Goal: Task Accomplishment & Management: Manage account settings

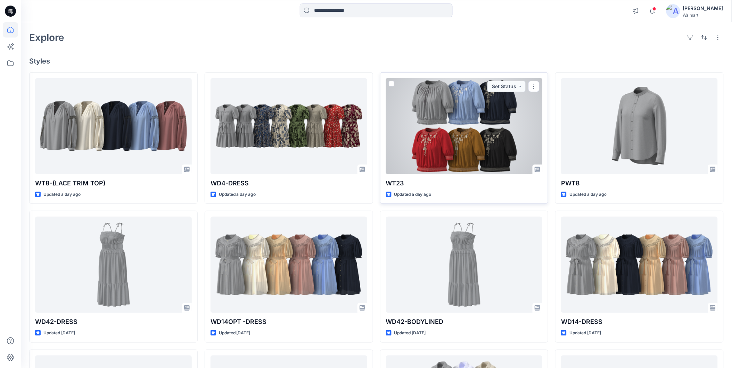
scroll to position [39, 0]
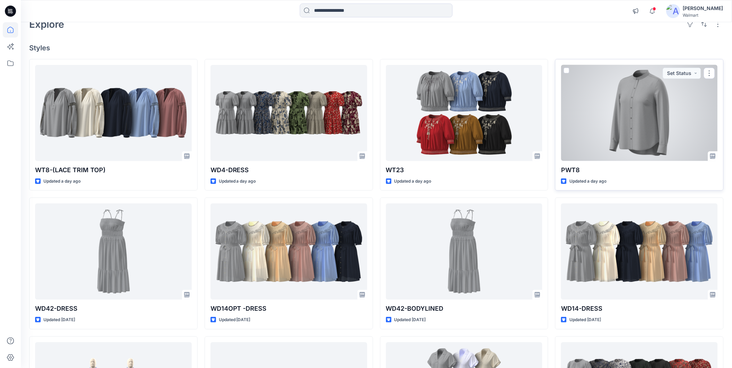
click at [595, 125] on div at bounding box center [639, 113] width 157 height 96
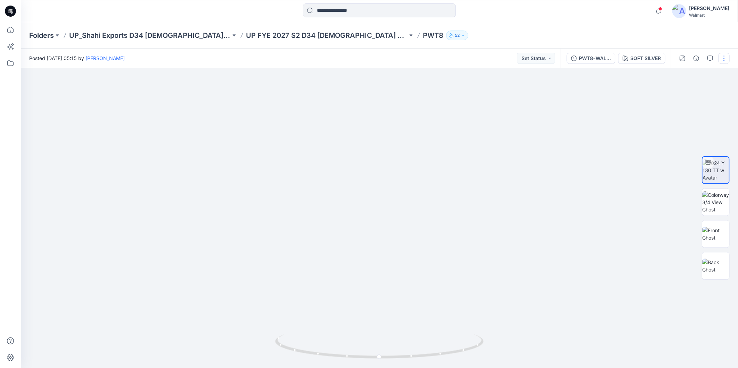
click at [723, 60] on button "button" at bounding box center [723, 58] width 11 height 11
click at [685, 92] on button "Edit" at bounding box center [695, 93] width 64 height 13
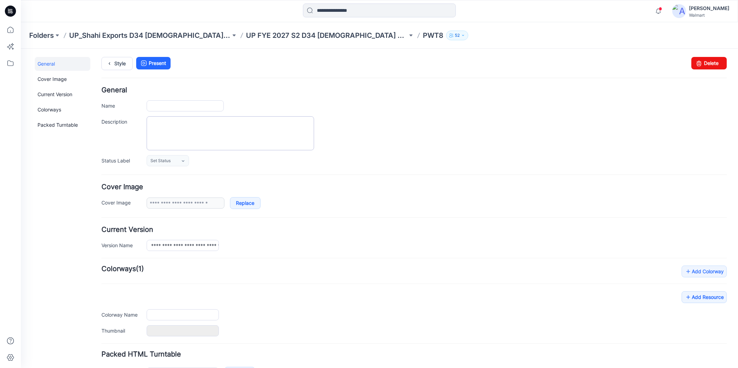
type input "****"
type input "**********"
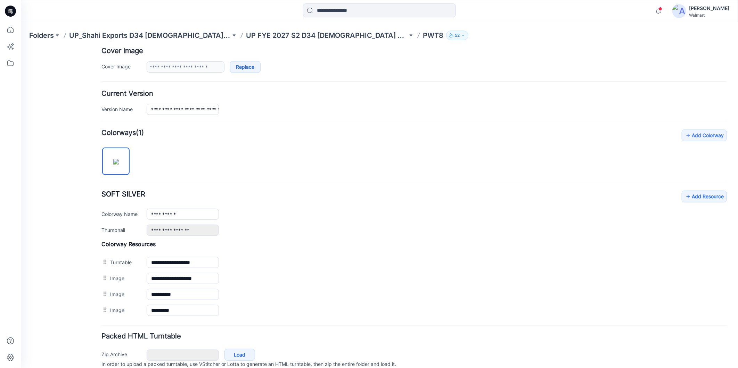
scroll to position [154, 0]
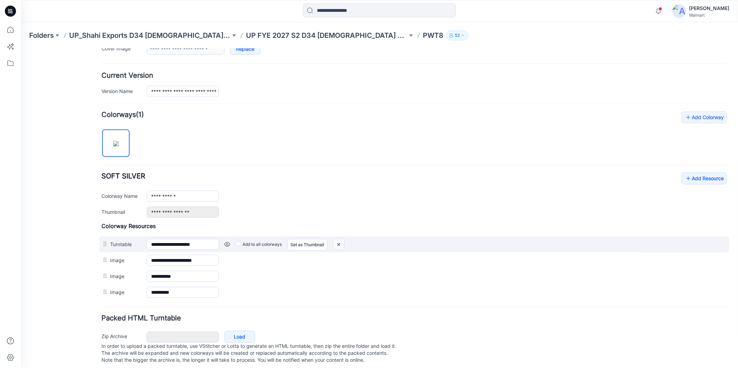
drag, startPoint x: 426, startPoint y: 83, endPoint x: 339, endPoint y: 243, distance: 182.0
click at [339, 243] on img at bounding box center [338, 244] width 11 height 11
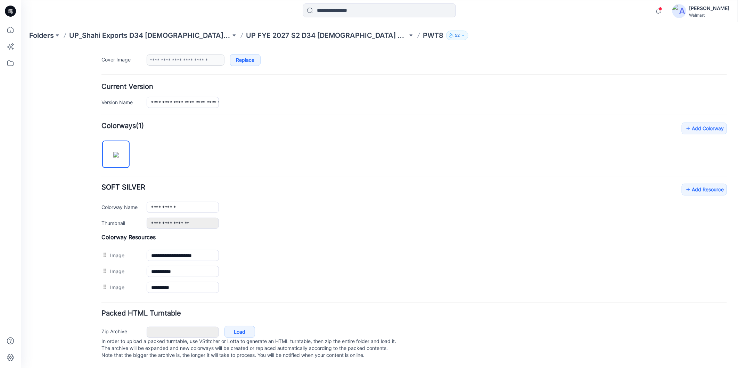
scroll to position [151, 0]
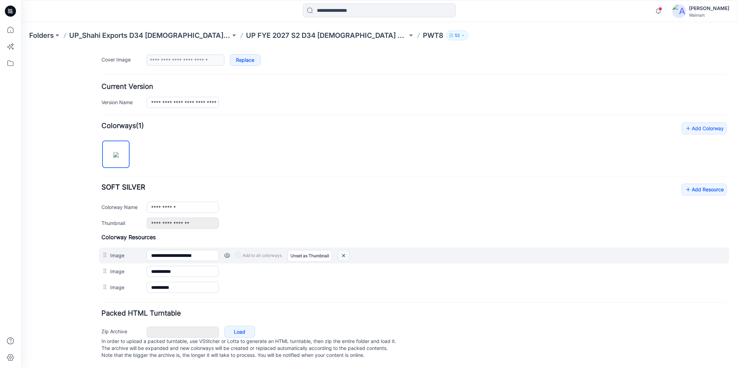
drag, startPoint x: 344, startPoint y: 248, endPoint x: 432, endPoint y: 81, distance: 188.7
click at [344, 250] on img at bounding box center [343, 255] width 11 height 11
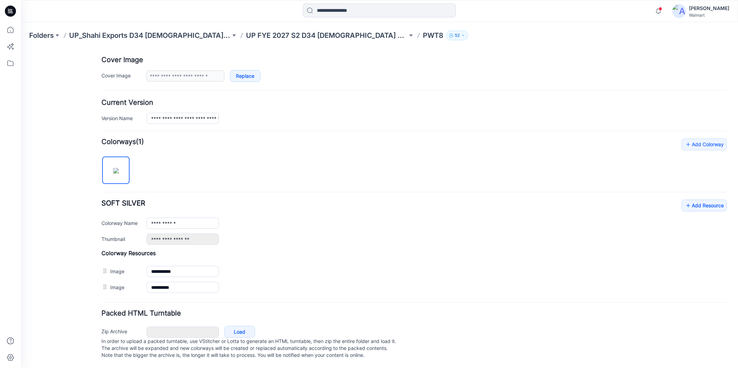
scroll to position [135, 0]
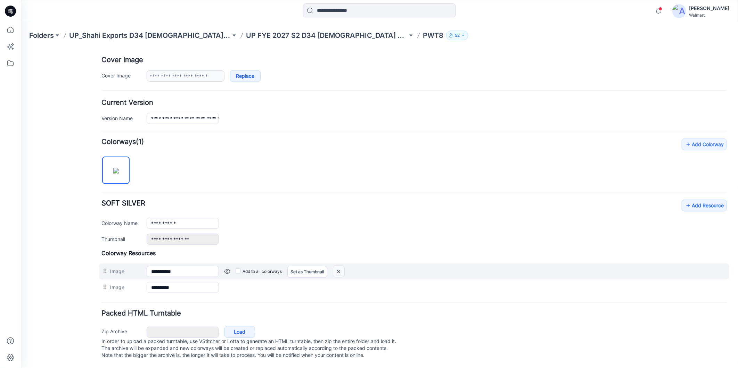
drag, startPoint x: 339, startPoint y: 262, endPoint x: 428, endPoint y: 83, distance: 200.1
click at [20, 48] on img at bounding box center [20, 48] width 0 height 0
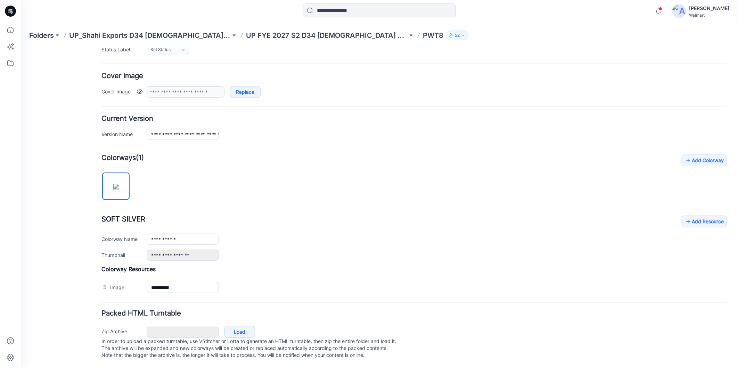
scroll to position [119, 0]
click at [9, 30] on icon at bounding box center [10, 29] width 15 height 15
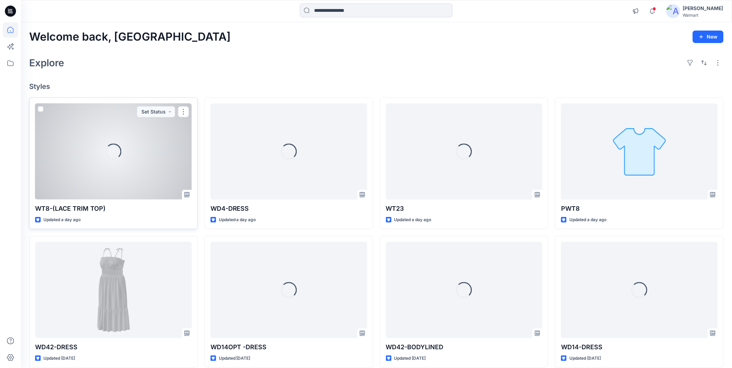
click at [133, 173] on div "Loading..." at bounding box center [113, 152] width 157 height 96
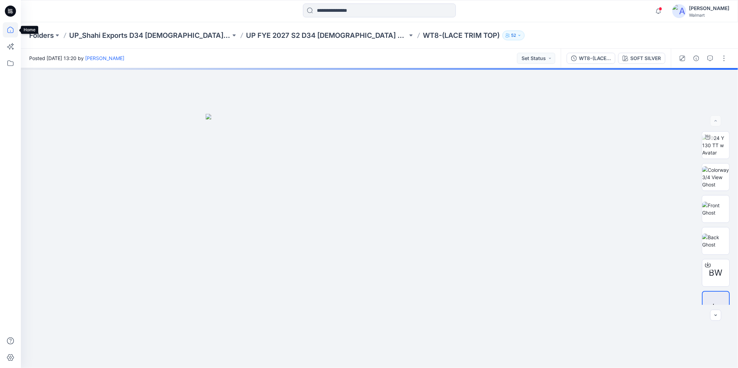
click at [13, 30] on icon at bounding box center [10, 30] width 6 height 6
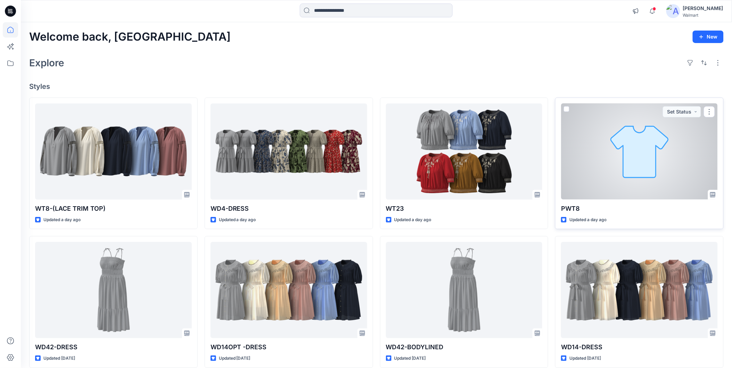
click at [584, 157] on div at bounding box center [639, 152] width 157 height 96
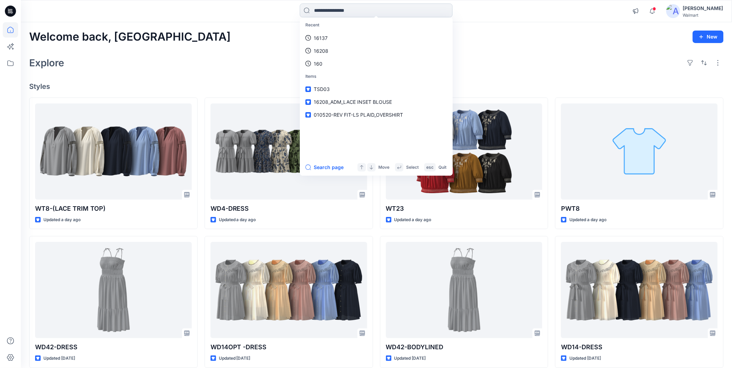
click at [338, 11] on input at bounding box center [376, 10] width 153 height 14
click at [335, 11] on input at bounding box center [376, 10] width 153 height 14
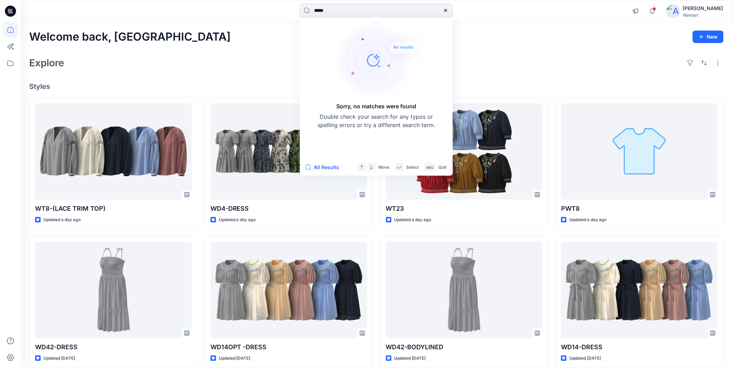
drag, startPoint x: 320, startPoint y: 11, endPoint x: 301, endPoint y: 18, distance: 20.6
click at [301, 18] on div "***** Sorry, no matches were found Double check your search for any typos or sp…" at bounding box center [376, 10] width 153 height 15
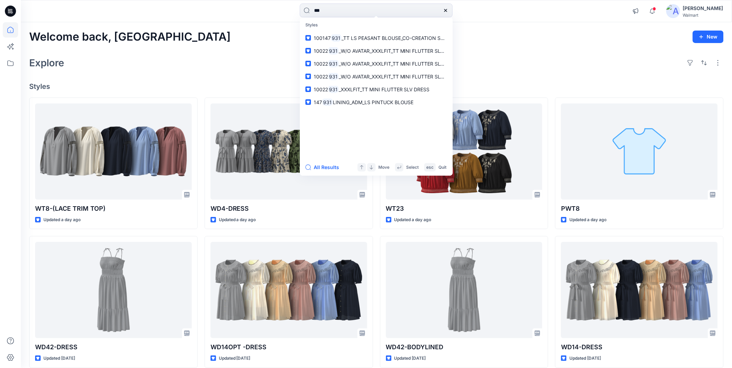
click at [700, 11] on div "[PERSON_NAME]" at bounding box center [703, 8] width 40 height 8
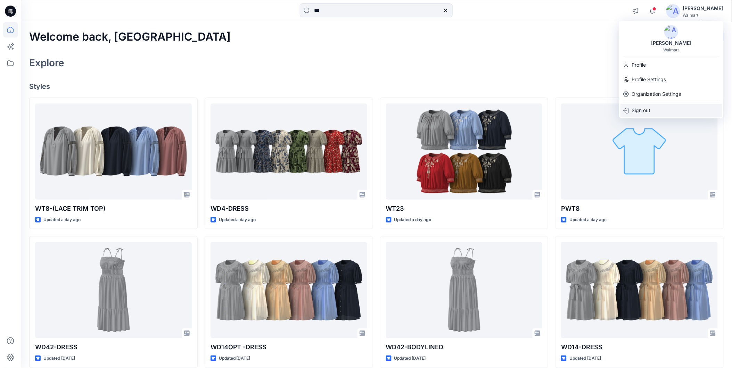
click at [644, 109] on p "Sign out" at bounding box center [641, 110] width 19 height 13
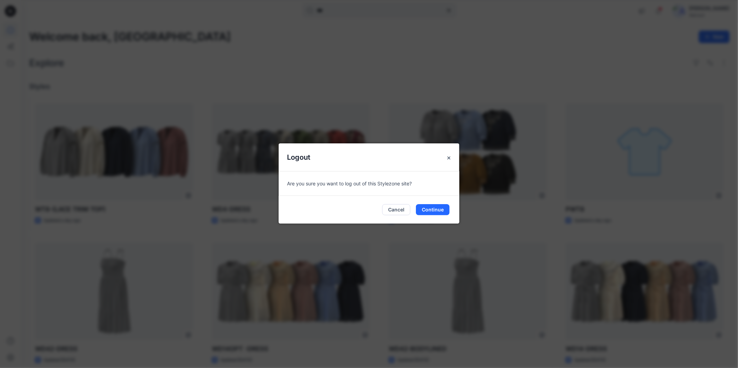
click at [385, 93] on div "Logout Are you sure you want to log out of this Stylezone site? Cancel Continue" at bounding box center [369, 184] width 738 height 368
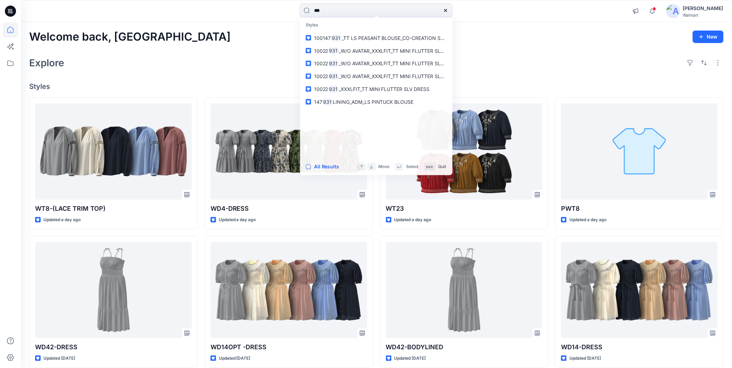
drag, startPoint x: 327, startPoint y: 9, endPoint x: 295, endPoint y: 16, distance: 32.4
click at [295, 16] on div "*** Styles 100147 931 _TT LS PEASANT BLOUSE_CO-CREATION STYLE 10022 931 _W/O AV…" at bounding box center [376, 10] width 355 height 15
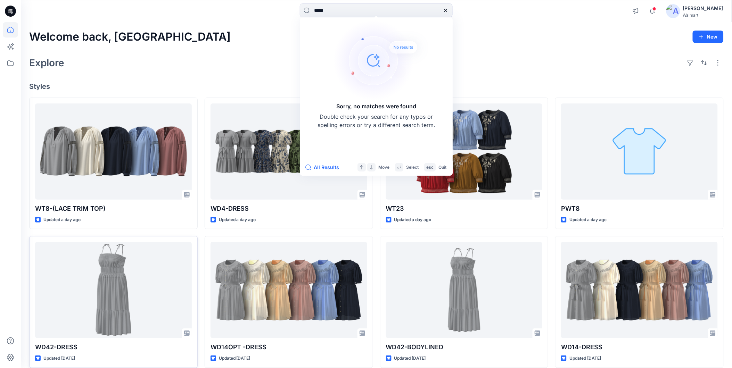
type input "*****"
click at [8, 32] on icon at bounding box center [10, 29] width 15 height 15
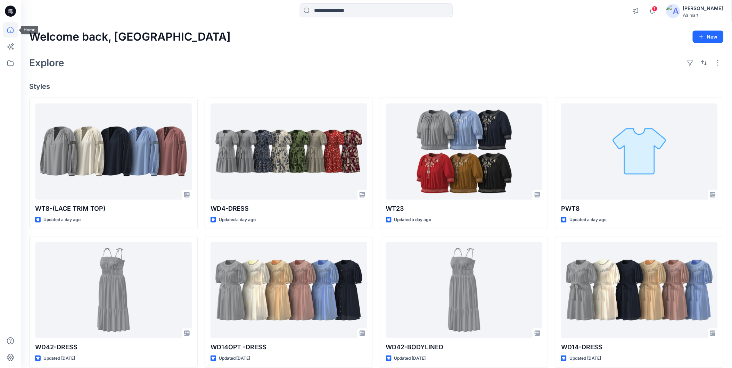
click at [9, 27] on icon at bounding box center [10, 30] width 6 height 6
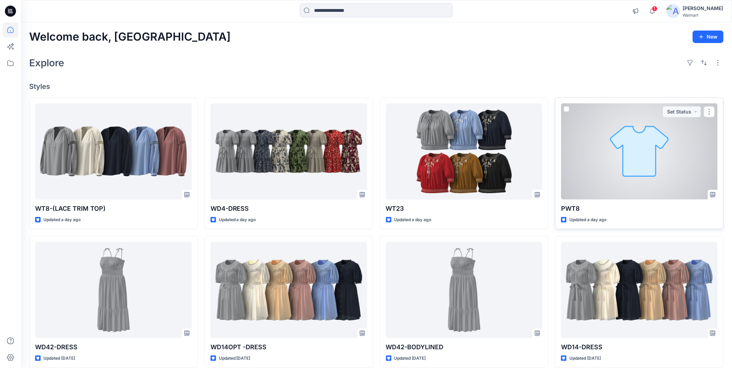
click at [647, 160] on div at bounding box center [639, 152] width 157 height 96
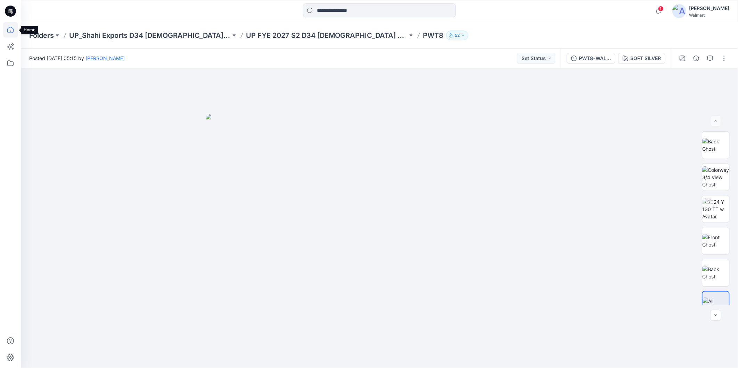
click at [8, 31] on icon at bounding box center [10, 30] width 6 height 6
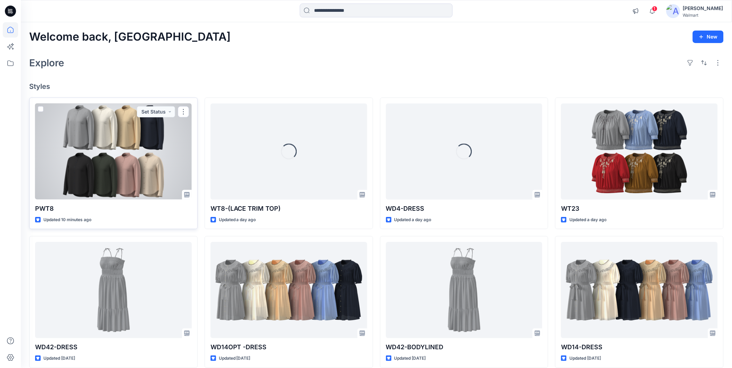
click at [103, 176] on div at bounding box center [113, 152] width 157 height 96
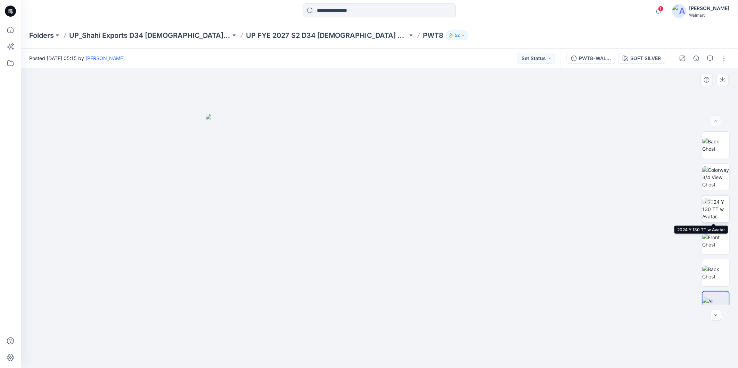
click at [709, 214] on img at bounding box center [715, 209] width 27 height 22
click at [722, 58] on button "button" at bounding box center [723, 58] width 11 height 11
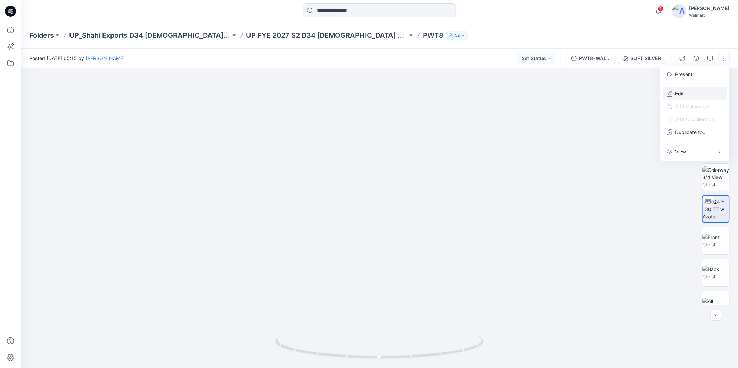
click at [679, 91] on p "Edit" at bounding box center [679, 93] width 9 height 7
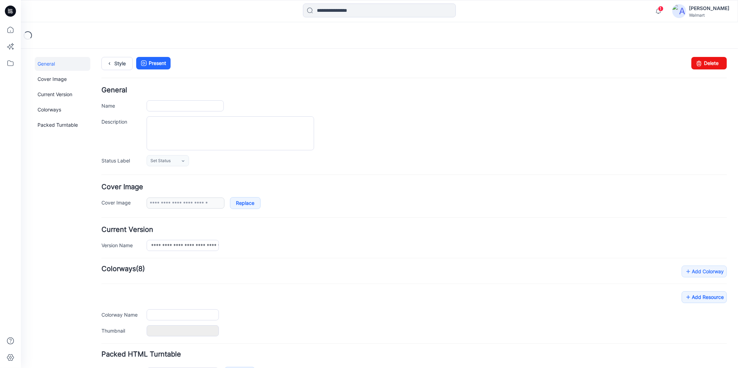
type input "****"
type input "**********"
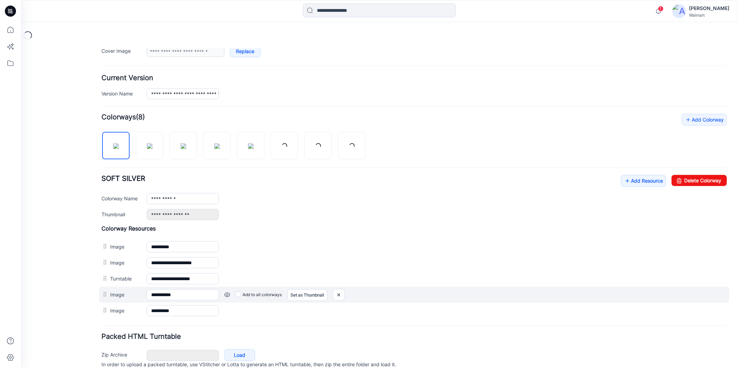
scroll to position [183, 0]
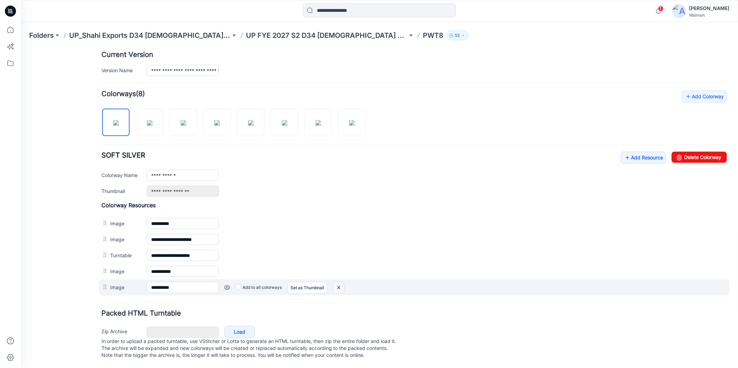
drag, startPoint x: 338, startPoint y: 281, endPoint x: 421, endPoint y: 84, distance: 214.0
click at [20, 48] on img at bounding box center [20, 48] width 0 height 0
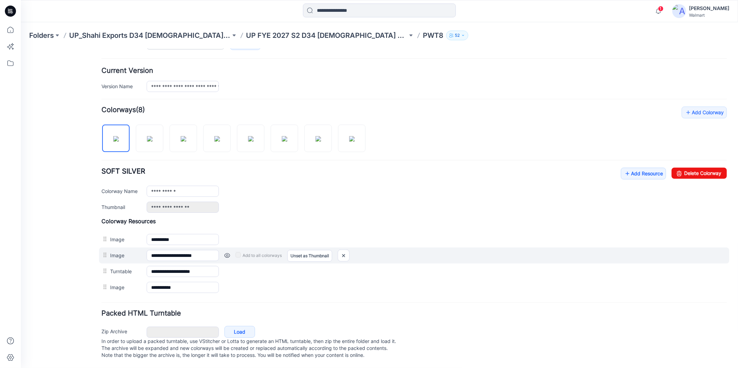
scroll to position [167, 0]
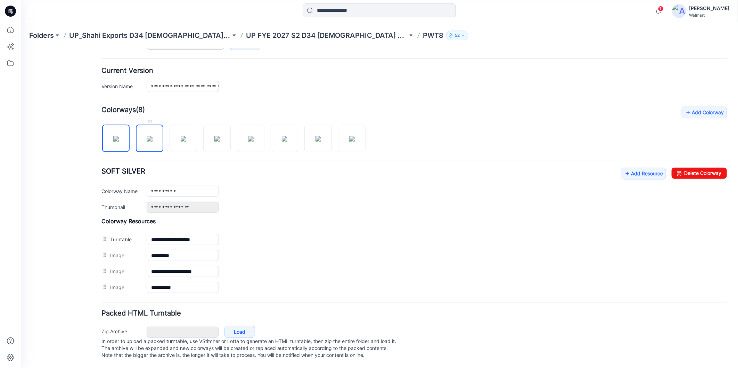
click at [147, 139] on img at bounding box center [150, 139] width 6 height 6
click at [182, 140] on img at bounding box center [183, 139] width 6 height 6
click at [218, 136] on img at bounding box center [217, 139] width 6 height 6
click at [248, 136] on img at bounding box center [251, 139] width 6 height 6
click at [286, 137] on img at bounding box center [284, 139] width 6 height 6
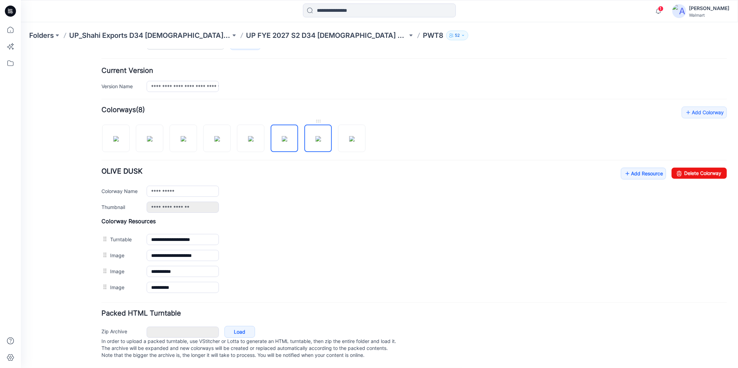
click at [321, 136] on img at bounding box center [318, 139] width 6 height 6
drag, startPoint x: 351, startPoint y: 135, endPoint x: 331, endPoint y: 151, distance: 25.0
click at [351, 136] on img at bounding box center [352, 139] width 6 height 6
type input "**********"
click at [13, 32] on icon at bounding box center [10, 29] width 15 height 15
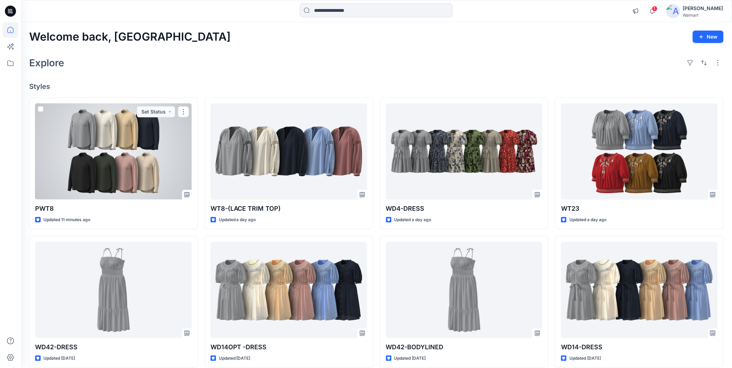
click at [81, 169] on div at bounding box center [113, 152] width 157 height 96
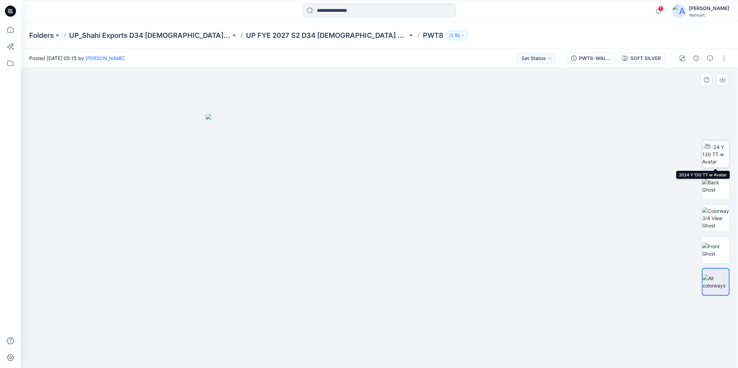
click at [715, 153] on img at bounding box center [715, 154] width 27 height 22
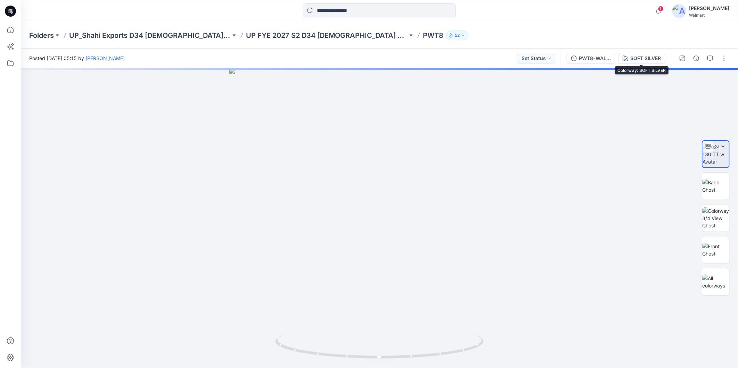
click at [642, 57] on div "SOFT SILVER" at bounding box center [645, 59] width 31 height 8
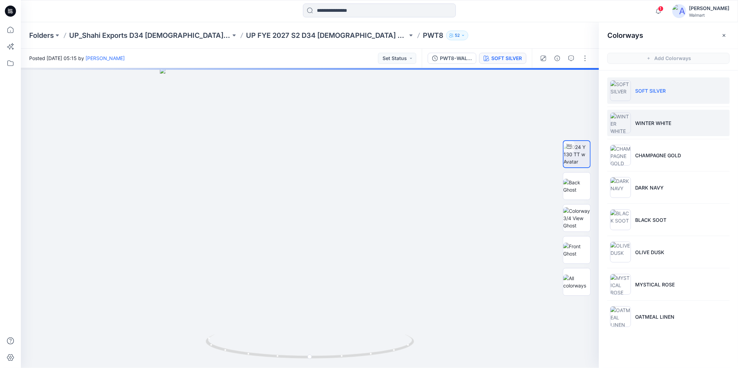
click at [651, 123] on p "WINTER WHITE" at bounding box center [653, 123] width 36 height 7
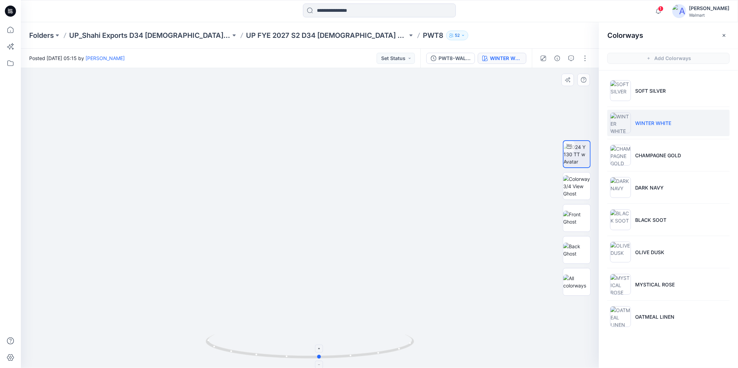
drag, startPoint x: 392, startPoint y: 351, endPoint x: 609, endPoint y: 262, distance: 235.1
click at [407, 348] on icon at bounding box center [311, 348] width 210 height 26
click at [650, 190] on p "DARK NAVY" at bounding box center [649, 187] width 28 height 7
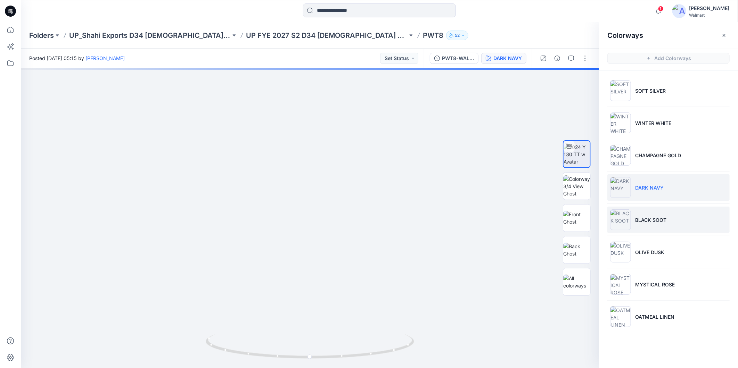
click at [654, 225] on li "BLACK SOOT" at bounding box center [668, 220] width 122 height 26
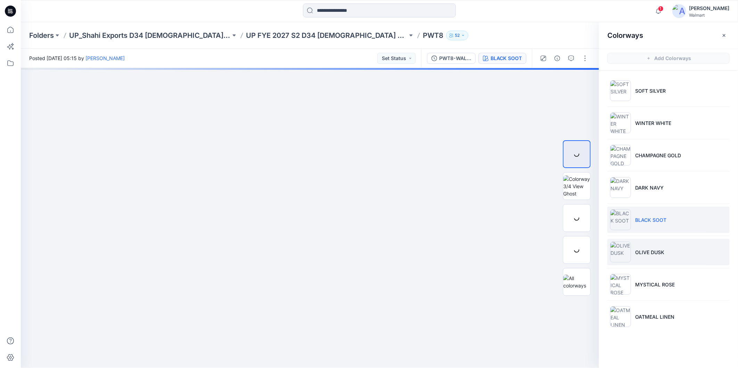
click at [652, 254] on p "OLIVE DUSK" at bounding box center [649, 252] width 29 height 7
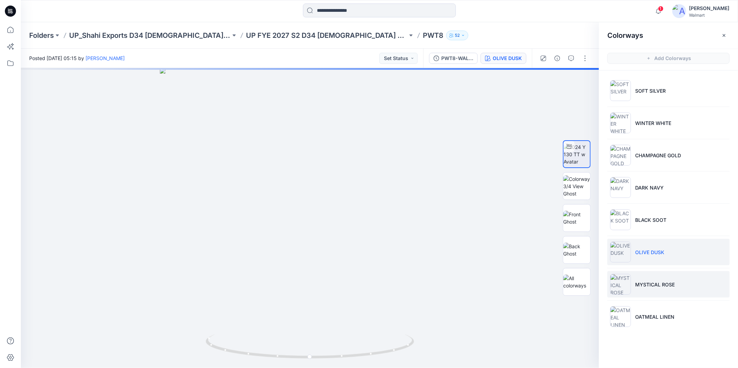
click at [655, 286] on p "MYSTICAL ROSE" at bounding box center [655, 284] width 40 height 7
click at [13, 30] on icon at bounding box center [10, 30] width 6 height 6
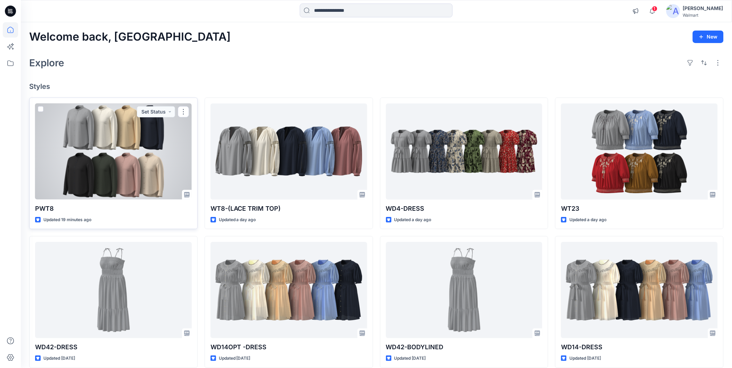
click at [91, 145] on div at bounding box center [113, 152] width 157 height 96
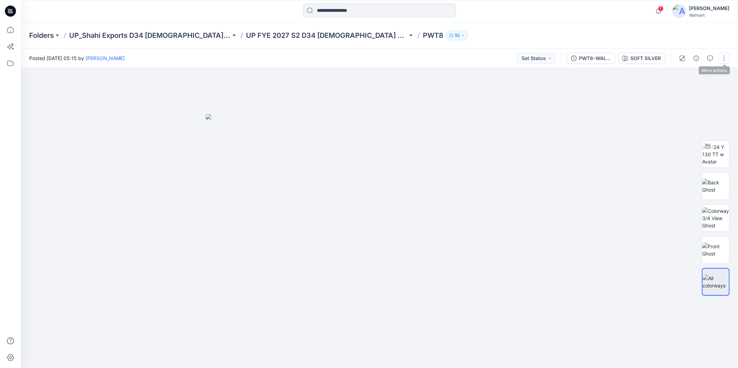
click at [722, 57] on button "button" at bounding box center [723, 58] width 11 height 11
click at [675, 90] on p "Edit" at bounding box center [679, 93] width 9 height 7
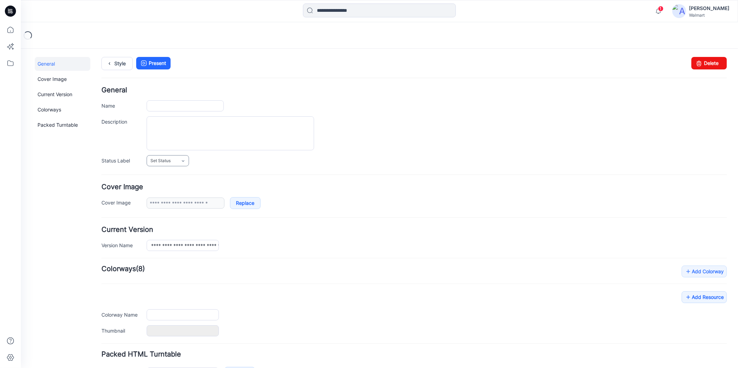
type input "****"
type input "**********"
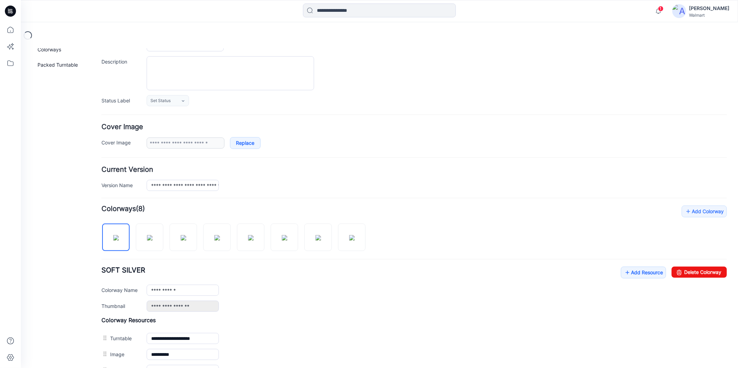
scroll to position [154, 0]
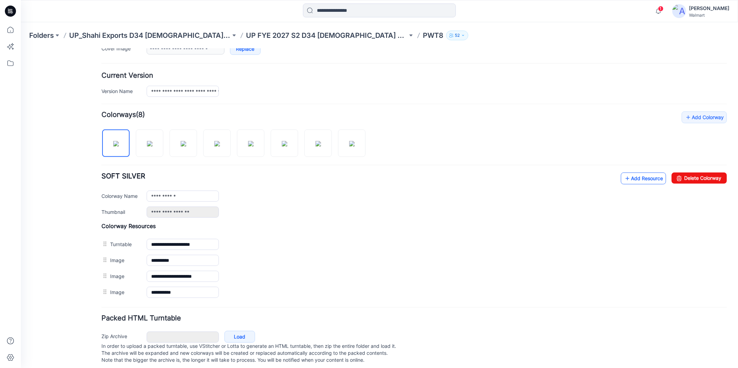
click at [624, 175] on link "Add Resource" at bounding box center [643, 178] width 45 height 12
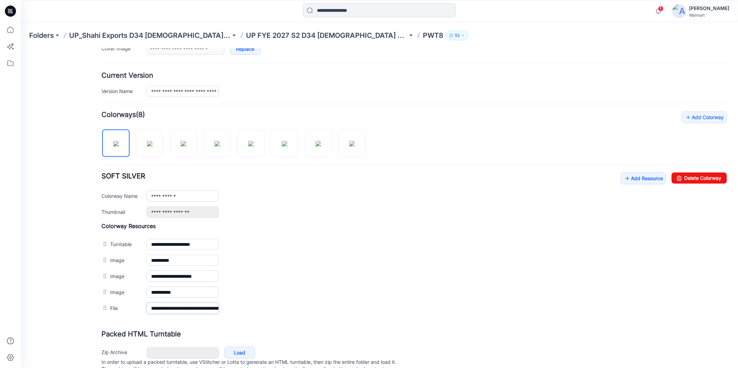
scroll to position [0, 84]
drag, startPoint x: 150, startPoint y: 311, endPoint x: 233, endPoint y: 321, distance: 83.0
click at [233, 321] on form "General Name **** Description Status Label Set Status Set Status *Revision Requ…" at bounding box center [413, 157] width 625 height 450
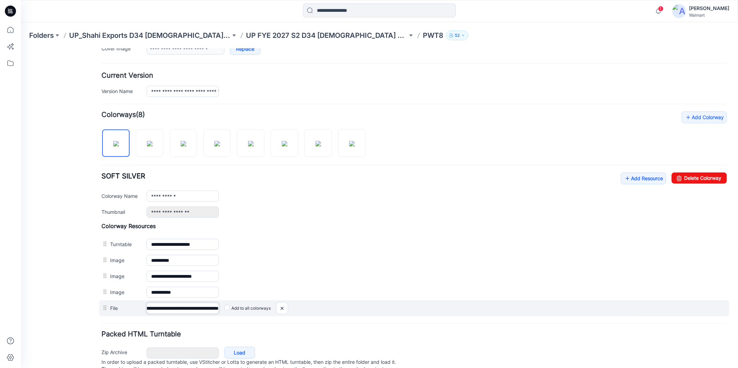
click at [198, 310] on input "**********" at bounding box center [182, 308] width 72 height 11
drag, startPoint x: 175, startPoint y: 310, endPoint x: 217, endPoint y: 314, distance: 42.3
click at [217, 314] on div "**********" at bounding box center [182, 308] width 72 height 11
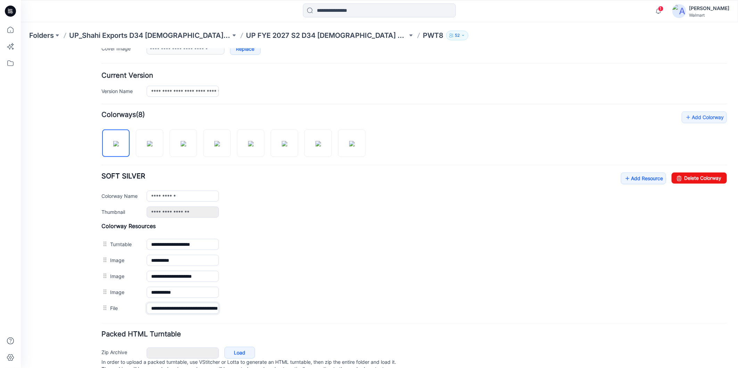
type input "**********"
click at [431, 74] on h4 "Current Version" at bounding box center [413, 75] width 625 height 7
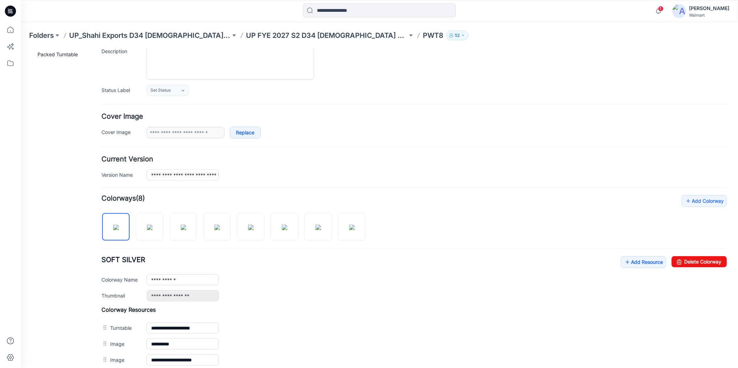
scroll to position [0, 0]
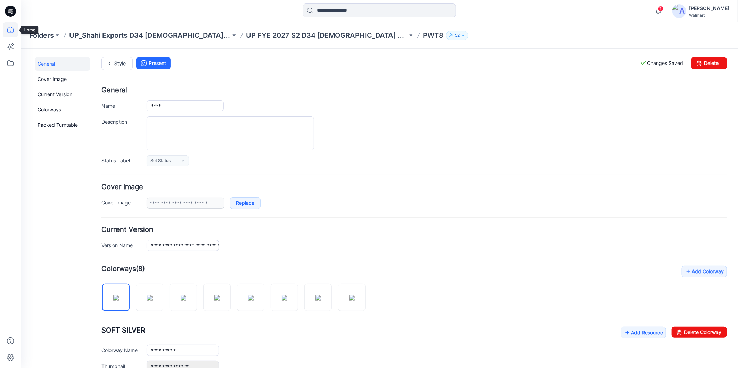
click at [9, 29] on icon at bounding box center [10, 29] width 15 height 15
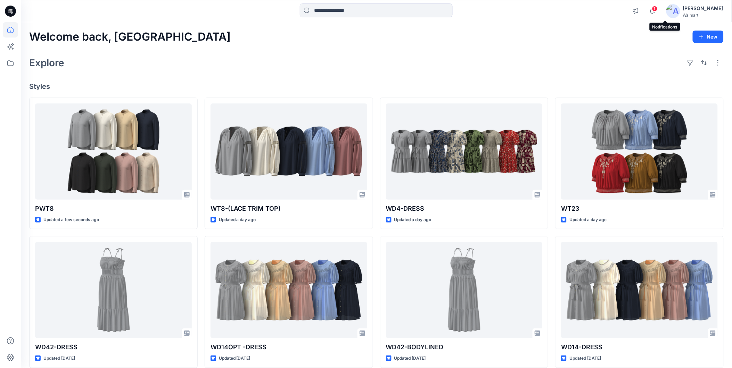
drag, startPoint x: 669, startPoint y: 8, endPoint x: 673, endPoint y: 8, distance: 3.8
click at [658, 8] on span "1" at bounding box center [655, 9] width 6 height 6
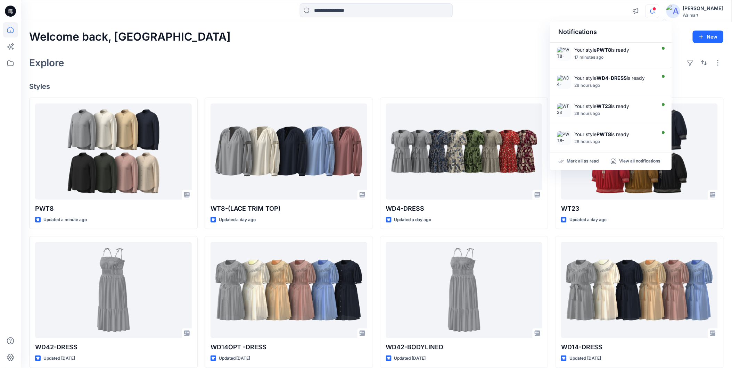
click at [471, 47] on div "Welcome back, Rahul New Explore Styles PWT8 Updated a minute ago WD42-DRESS Upd…" at bounding box center [376, 281] width 711 height 518
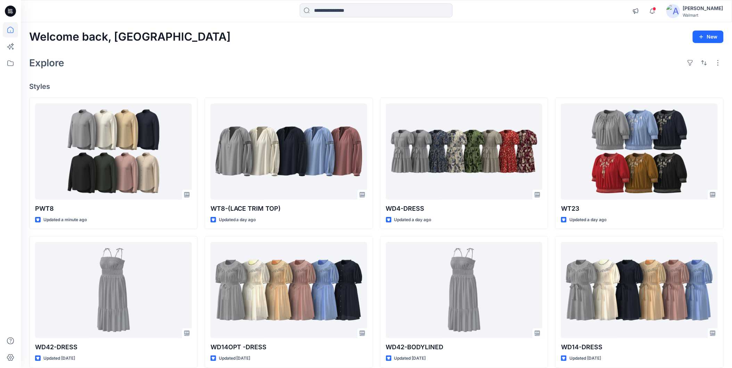
click at [698, 9] on div "[PERSON_NAME]" at bounding box center [703, 8] width 40 height 8
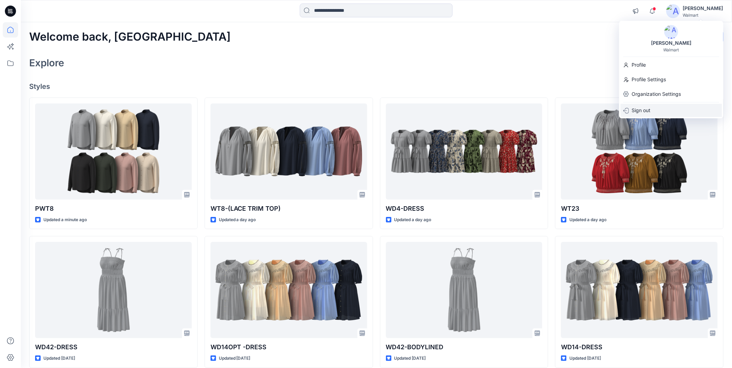
click at [640, 110] on p "Sign out" at bounding box center [641, 110] width 19 height 13
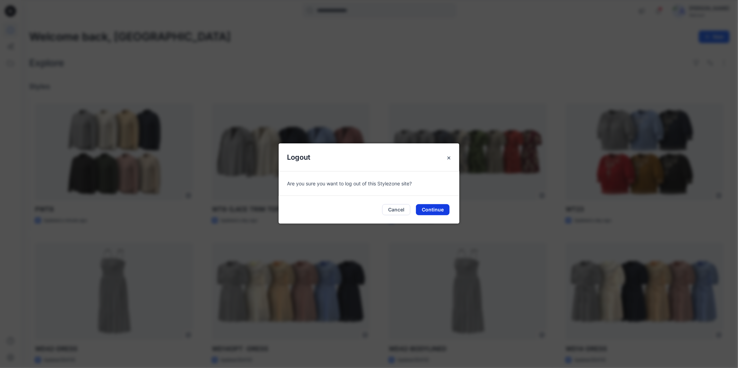
click at [432, 209] on button "Continue" at bounding box center [433, 209] width 34 height 11
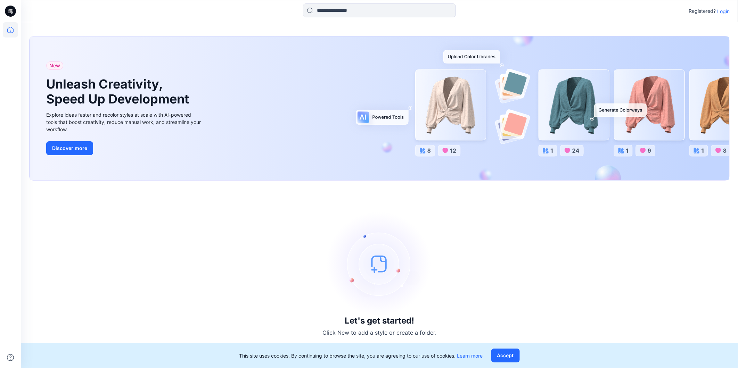
click at [721, 11] on p "Login" at bounding box center [723, 11] width 13 height 7
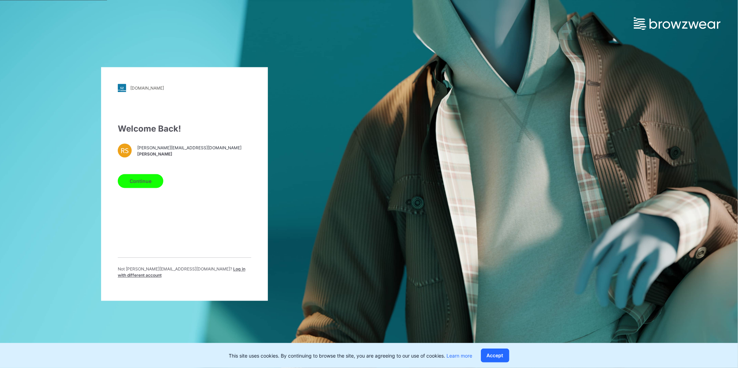
click at [197, 271] on span "Log in with different account" at bounding box center [182, 272] width 128 height 11
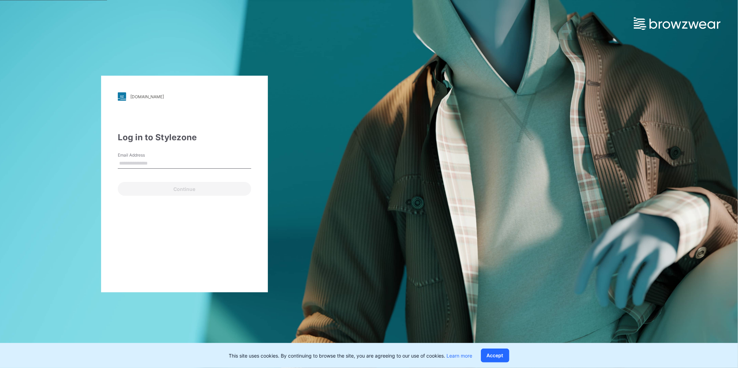
click at [151, 161] on input "Email Address" at bounding box center [184, 163] width 133 height 10
type input "**********"
click at [151, 189] on button "Continue" at bounding box center [184, 189] width 133 height 14
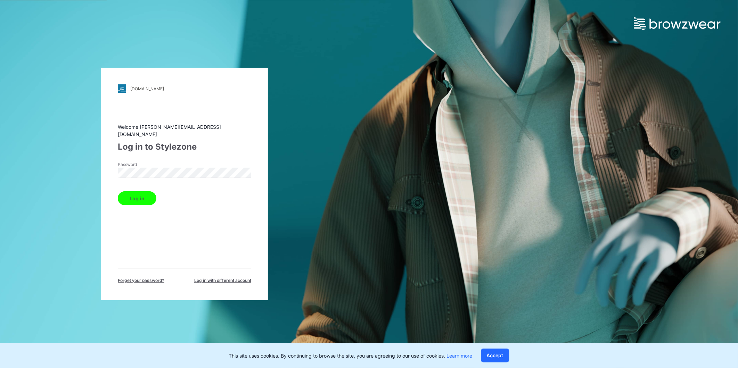
click at [140, 196] on button "Log in" at bounding box center [137, 198] width 39 height 14
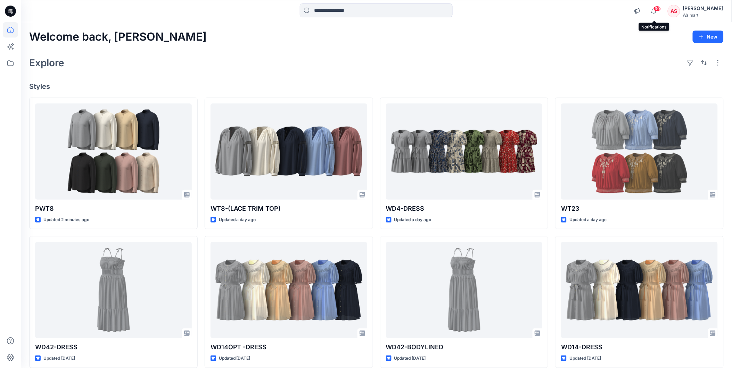
click at [654, 9] on span "30" at bounding box center [658, 9] width 8 height 6
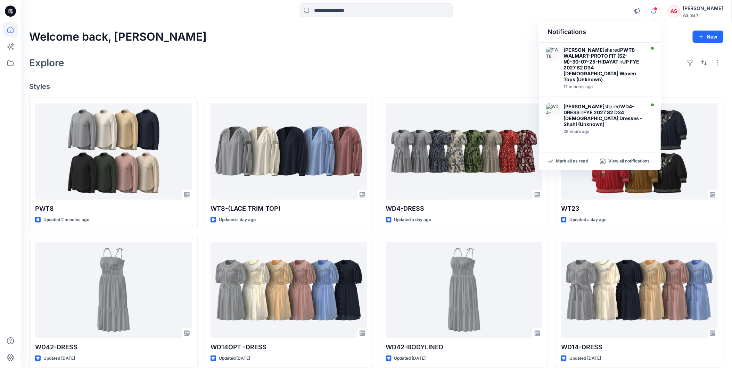
click at [688, 11] on div "[PERSON_NAME]" at bounding box center [703, 8] width 40 height 8
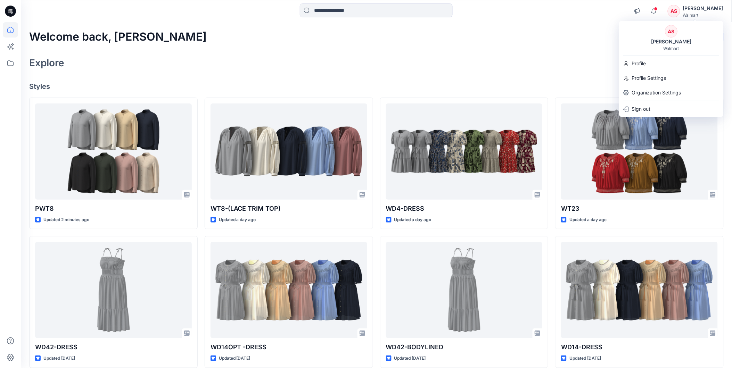
click at [546, 45] on div "Welcome back, [PERSON_NAME] New Explore Styles PWT8 Updated 2 minutes ago WD42-…" at bounding box center [376, 281] width 711 height 518
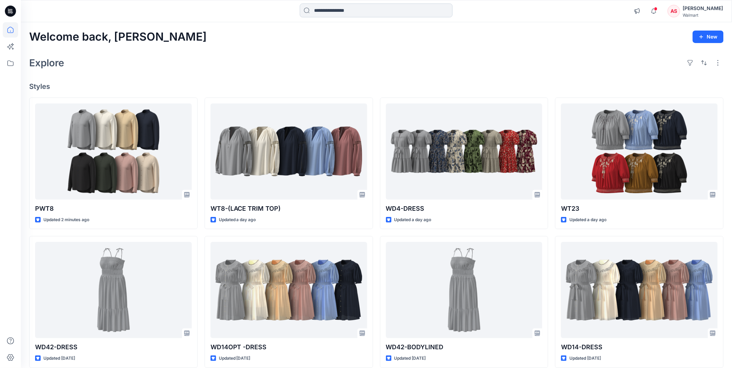
click at [326, 11] on input at bounding box center [376, 10] width 153 height 14
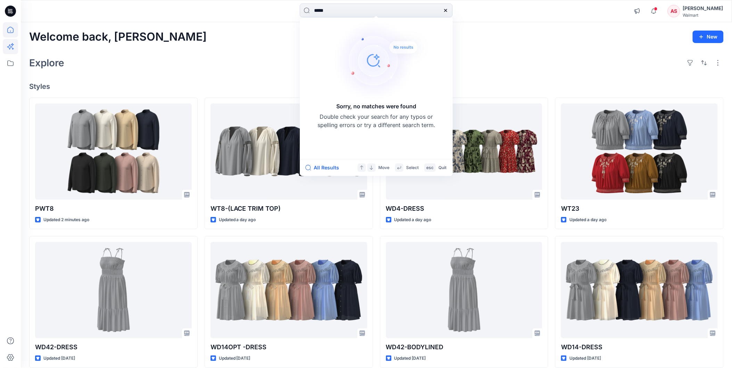
type input "*****"
click at [518, 51] on div "Welcome back, [PERSON_NAME] New Explore Styles PWT8 Updated 8 minutes ago WD42-…" at bounding box center [376, 281] width 711 height 518
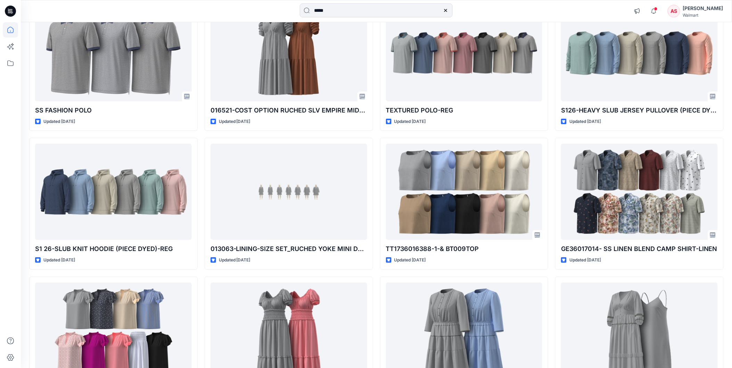
scroll to position [2816, 0]
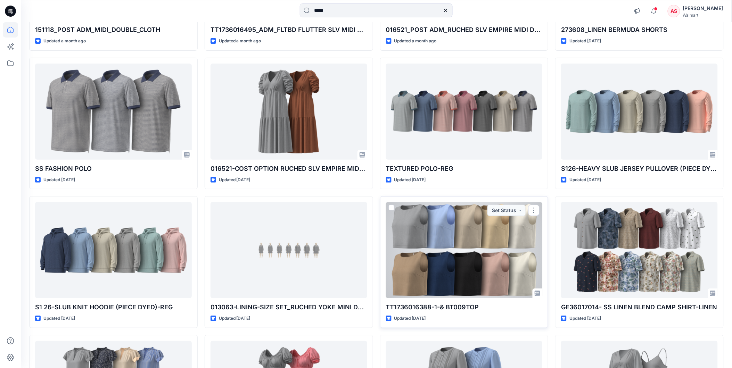
click at [434, 247] on div at bounding box center [464, 250] width 157 height 96
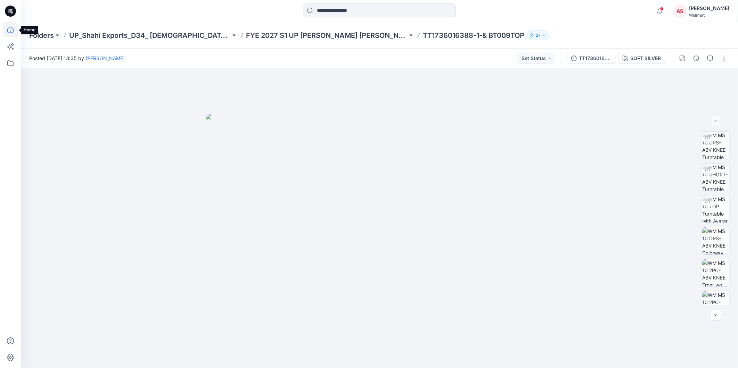
click at [10, 28] on icon at bounding box center [10, 29] width 15 height 15
